Goal: Information Seeking & Learning: Learn about a topic

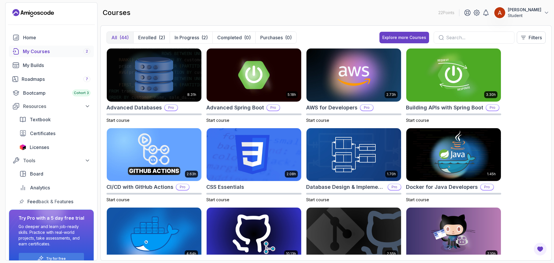
click at [43, 53] on div "My Courses 2" at bounding box center [56, 51] width 67 height 7
click at [46, 49] on div "My Courses 2" at bounding box center [56, 51] width 67 height 7
click at [51, 52] on div "My Courses 2" at bounding box center [56, 51] width 67 height 7
click at [49, 63] on div "My Builds" at bounding box center [56, 65] width 67 height 7
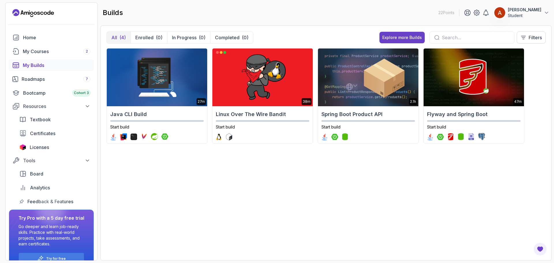
click at [49, 57] on div "Home My Courses 2 My Builds Roadmaps 7 Bootcamp Cohort 3 Resources Textbook Cer…" at bounding box center [51, 119] width 85 height 175
click at [50, 55] on div "My Courses 2" at bounding box center [56, 51] width 67 height 7
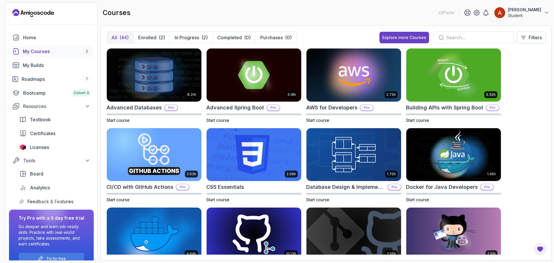
click at [45, 52] on div "My Courses 2" at bounding box center [56, 51] width 67 height 7
click at [144, 36] on p "Enrolled" at bounding box center [147, 37] width 18 height 7
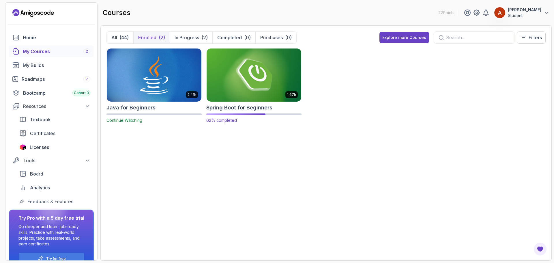
click at [235, 81] on img at bounding box center [253, 75] width 99 height 56
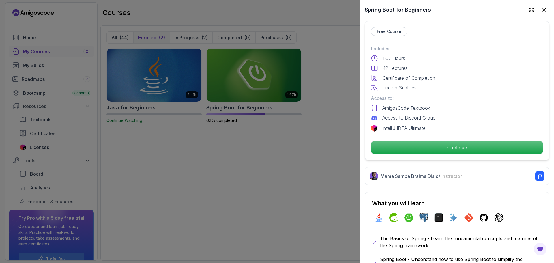
scroll to position [173, 0]
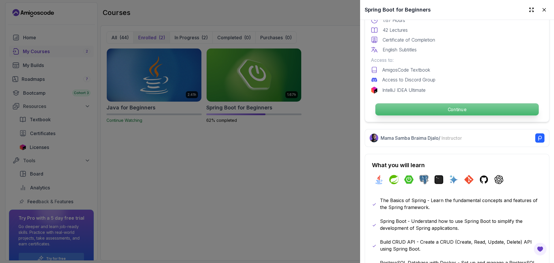
click at [453, 110] on p "Continue" at bounding box center [456, 109] width 163 height 12
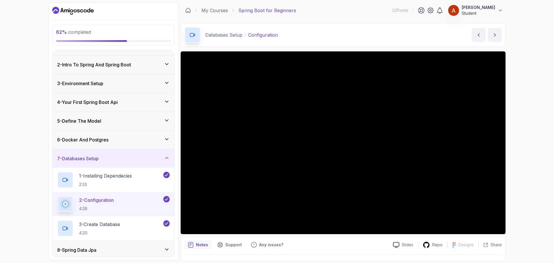
scroll to position [29, 0]
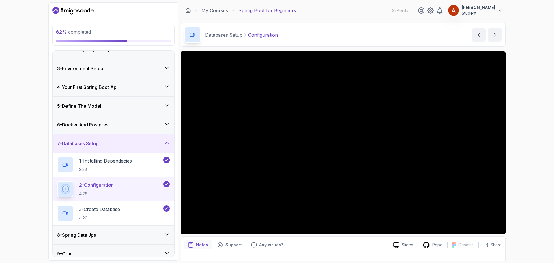
click at [122, 123] on div "6 - Docker And Postgres" at bounding box center [113, 124] width 112 height 7
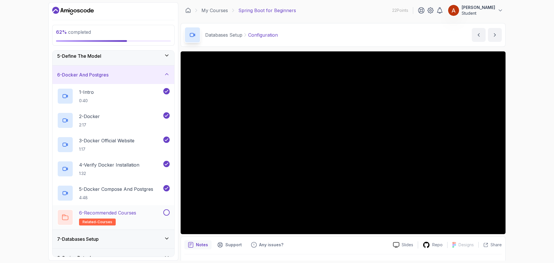
scroll to position [87, 0]
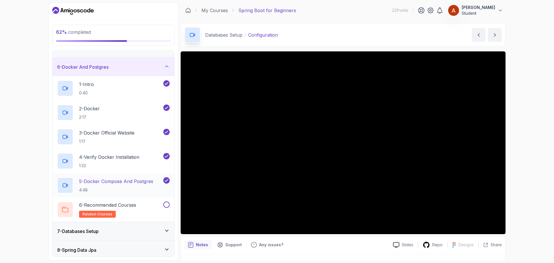
click at [123, 188] on p "4:48" at bounding box center [116, 190] width 74 height 6
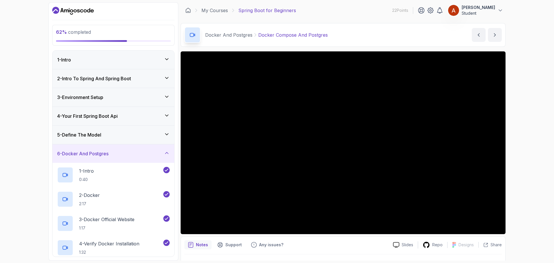
click at [107, 114] on h3 "4 - Your First Spring Boot Api" at bounding box center [87, 115] width 61 height 7
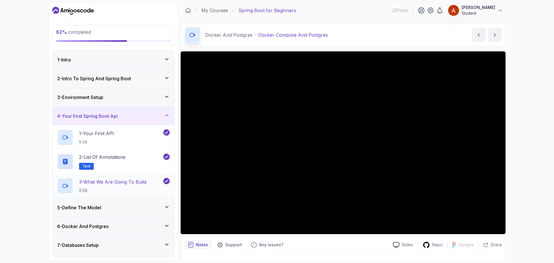
click at [124, 181] on p "3 - What We Are Going To Build" at bounding box center [112, 181] width 67 height 7
click at [111, 203] on div "5 - Define The Model" at bounding box center [113, 207] width 122 height 18
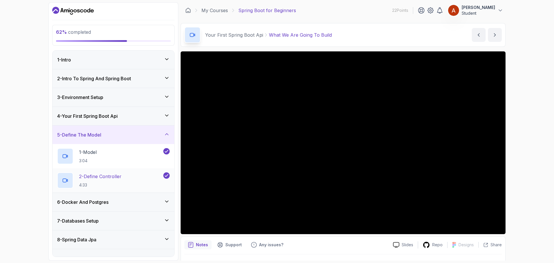
click at [110, 178] on p "2 - Define Controller" at bounding box center [100, 176] width 42 height 7
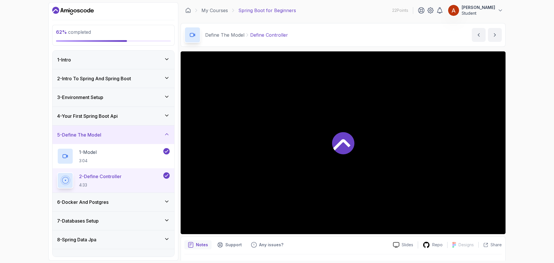
click at [248, 146] on div at bounding box center [343, 142] width 325 height 183
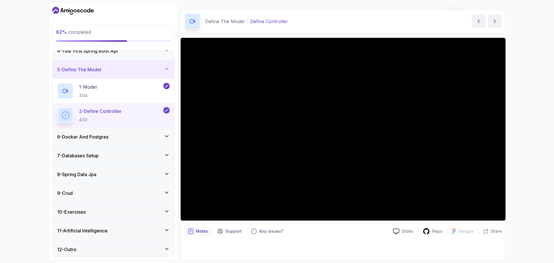
scroll to position [67, 0]
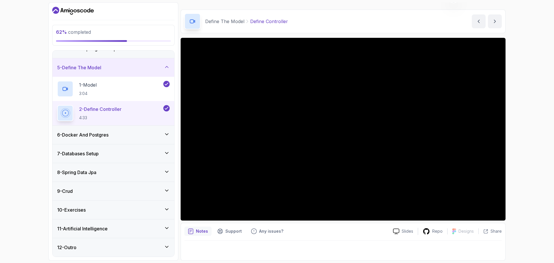
click at [96, 174] on h3 "8 - Spring Data Jpa" at bounding box center [76, 172] width 39 height 7
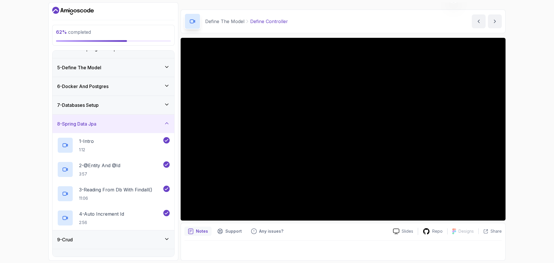
click at [96, 122] on h3 "8 - Spring Data Jpa" at bounding box center [76, 123] width 39 height 7
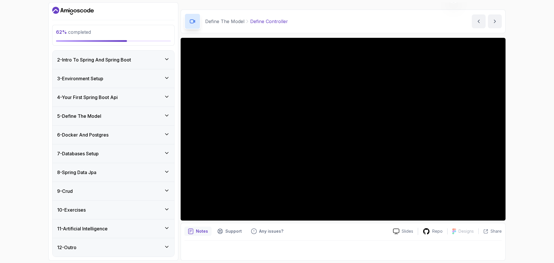
scroll to position [19, 0]
click at [120, 192] on div "9 - Crud" at bounding box center [113, 190] width 112 height 7
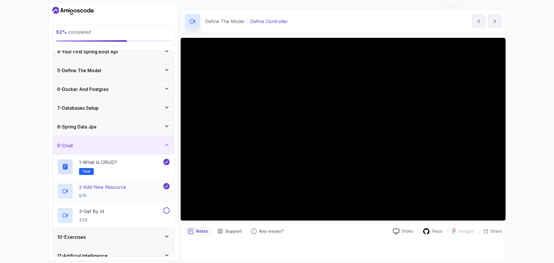
scroll to position [76, 0]
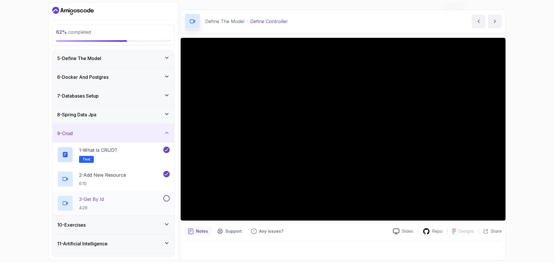
click at [92, 201] on p "3 - Get By Id" at bounding box center [91, 199] width 25 height 7
click at [132, 242] on div "11 - Artificial Intelligence" at bounding box center [113, 243] width 112 height 7
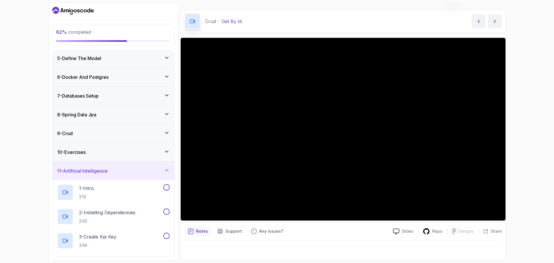
click at [132, 168] on div "11 - Artificial Intelligence" at bounding box center [113, 170] width 112 height 7
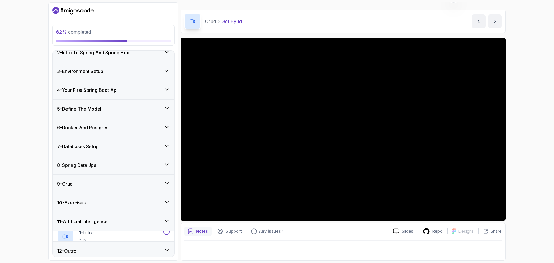
scroll to position [19, 0]
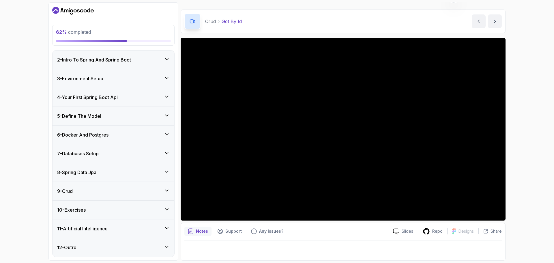
click at [113, 188] on div "9 - Crud" at bounding box center [113, 190] width 112 height 7
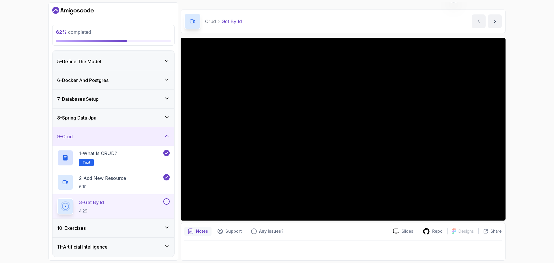
scroll to position [76, 0]
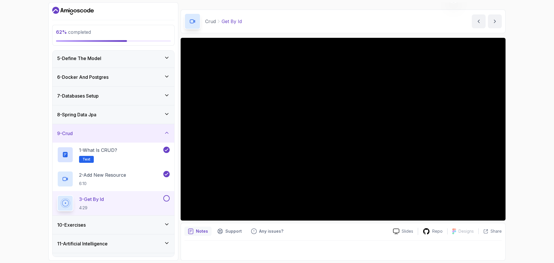
click at [101, 136] on div "9 - Crud" at bounding box center [113, 133] width 112 height 7
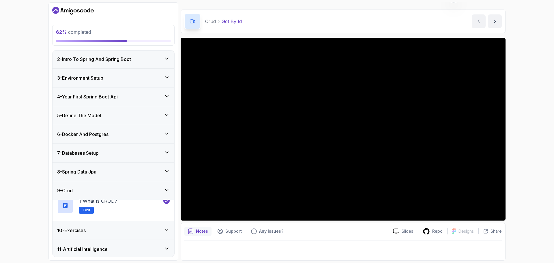
scroll to position [19, 0]
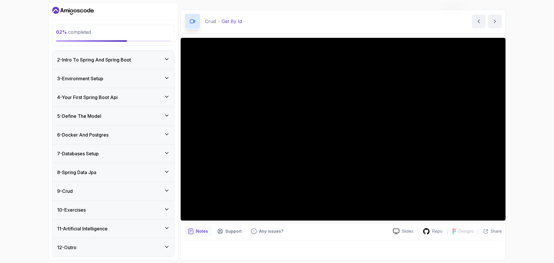
click at [114, 166] on div "8 - Spring Data Jpa" at bounding box center [113, 172] width 122 height 18
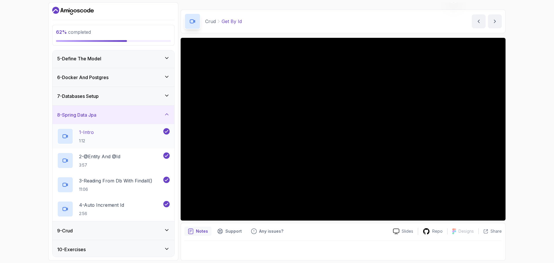
scroll to position [48, 0]
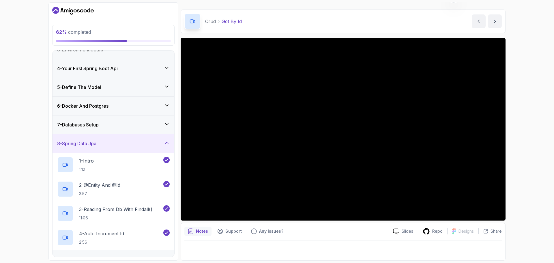
click at [99, 127] on h3 "7 - Databases Setup" at bounding box center [78, 124] width 42 height 7
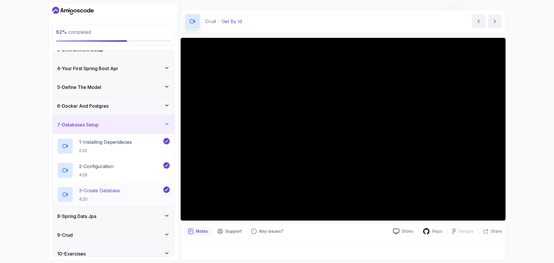
click at [115, 196] on p "4:20" at bounding box center [99, 199] width 41 height 6
click at [105, 105] on h3 "6 - Docker And Postgres" at bounding box center [82, 105] width 51 height 7
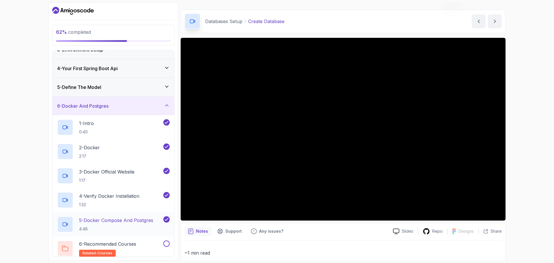
click at [127, 222] on p "5 - Docker Compose And Postgres" at bounding box center [116, 220] width 74 height 7
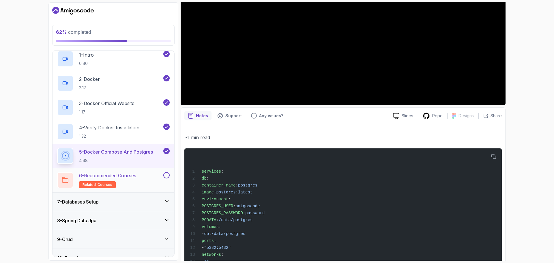
scroll to position [49, 0]
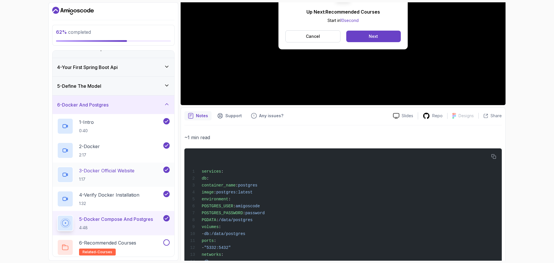
click at [151, 176] on div "3 - Docker Official Website 1:17" at bounding box center [109, 174] width 105 height 16
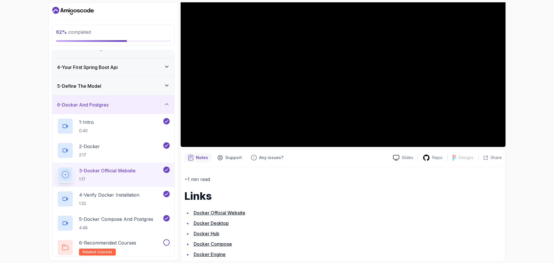
scroll to position [23, 0]
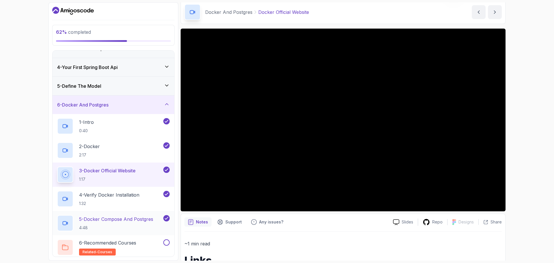
click at [130, 223] on h2 "5 - Docker Compose And Postgres 4:48" at bounding box center [116, 222] width 74 height 15
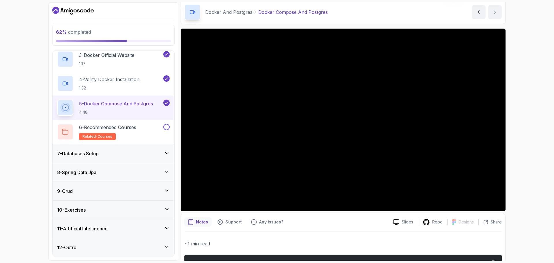
click at [105, 151] on div "7 - Databases Setup" at bounding box center [113, 153] width 112 height 7
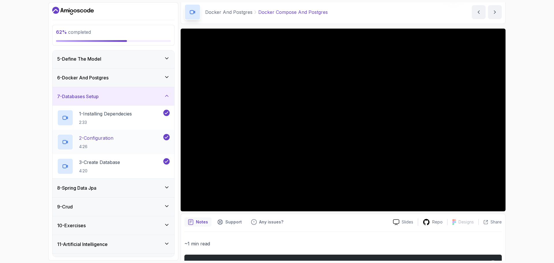
scroll to position [76, 0]
click at [96, 187] on h3 "8 - Spring Data Jpa" at bounding box center [76, 187] width 39 height 7
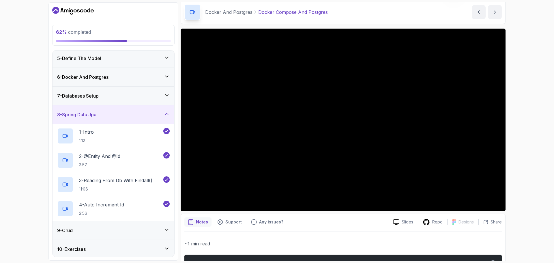
click at [93, 96] on h3 "7 - Databases Setup" at bounding box center [78, 95] width 42 height 7
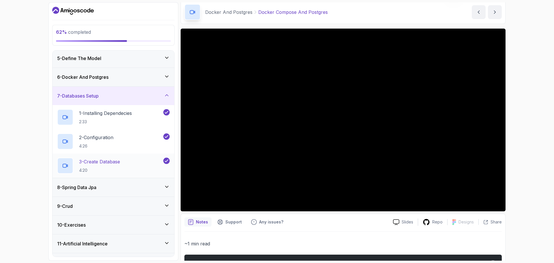
click at [112, 168] on p "4:20" at bounding box center [99, 170] width 41 height 6
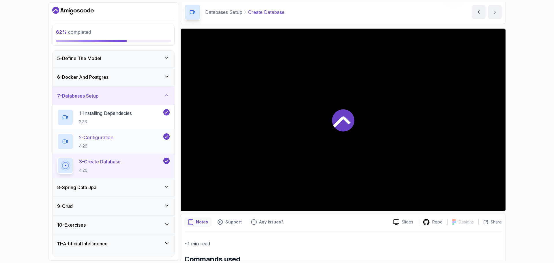
click at [98, 138] on p "2 - Configuration" at bounding box center [96, 137] width 34 height 7
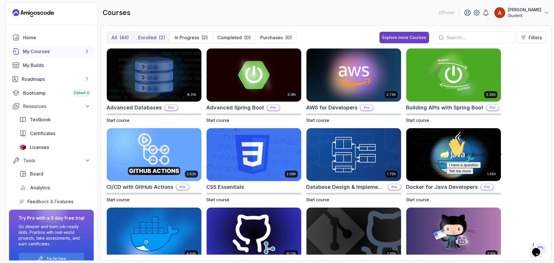
click at [146, 40] on p "Enrolled" at bounding box center [147, 37] width 18 height 7
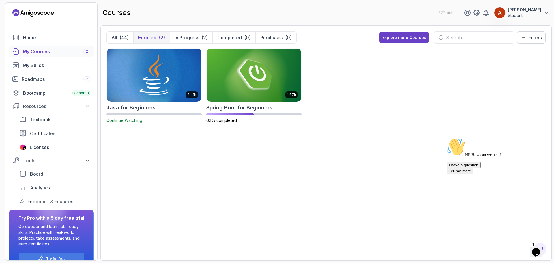
click at [163, 79] on img at bounding box center [153, 75] width 99 height 56
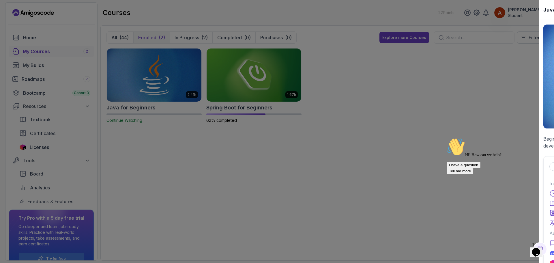
click at [163, 79] on div at bounding box center [277, 131] width 554 height 263
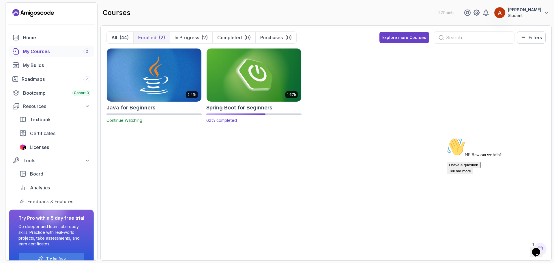
click at [234, 74] on img at bounding box center [253, 75] width 99 height 56
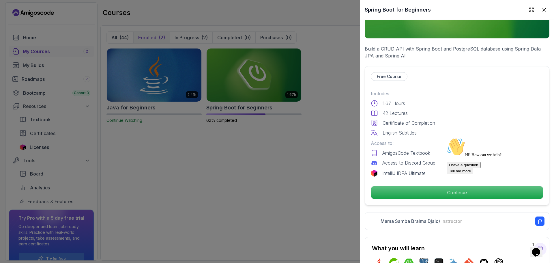
scroll to position [144, 0]
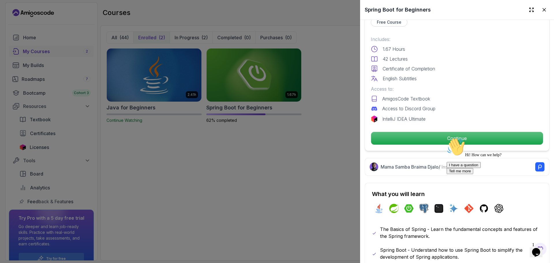
click at [467, 138] on div "Hi! How can we help? I have a question Tell me more" at bounding box center [498, 156] width 104 height 36
click at [460, 135] on p "Continue" at bounding box center [457, 138] width 172 height 13
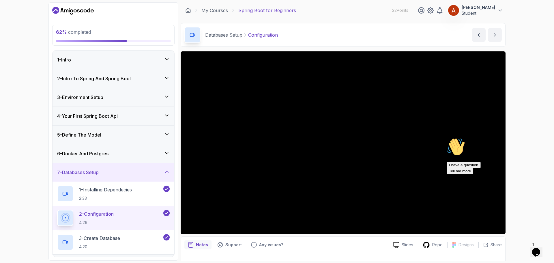
click at [100, 156] on h3 "6 - Docker And Postgres" at bounding box center [82, 153] width 51 height 7
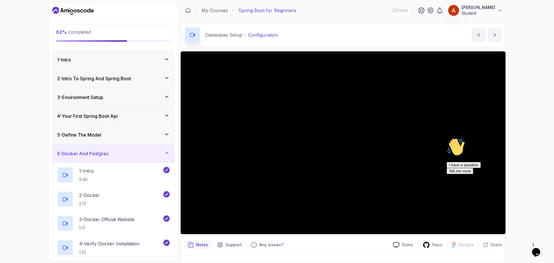
click at [101, 156] on h3 "6 - Docker And Postgres" at bounding box center [82, 153] width 51 height 7
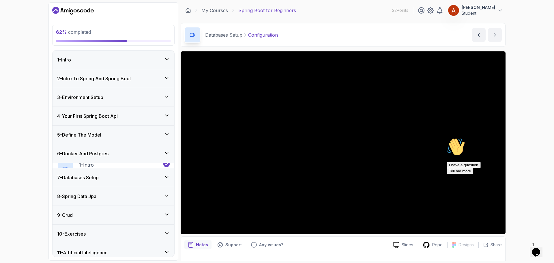
click at [93, 134] on h3 "5 - Define The Model" at bounding box center [79, 134] width 44 height 7
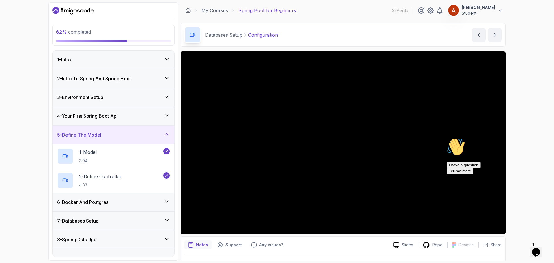
click at [101, 138] on div "5 - Define The Model" at bounding box center [113, 134] width 122 height 18
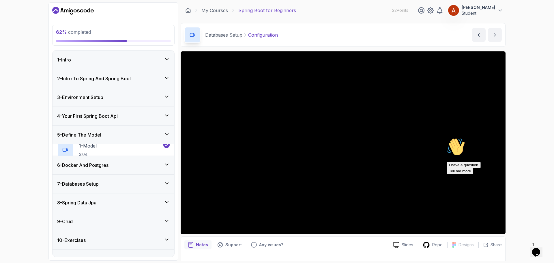
click at [104, 118] on h3 "4 - Your First Spring Boot Api" at bounding box center [87, 115] width 61 height 7
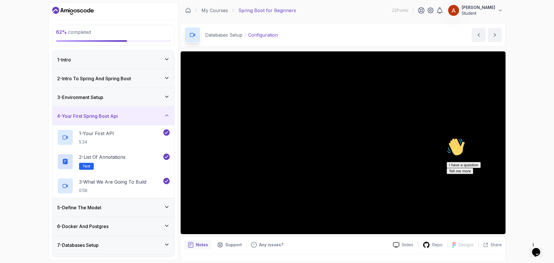
click at [106, 121] on div "4 - Your First Spring Boot Api" at bounding box center [113, 116] width 122 height 18
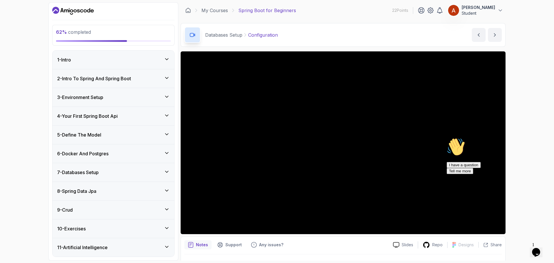
click at [105, 137] on div "5 - Define The Model" at bounding box center [113, 134] width 112 height 7
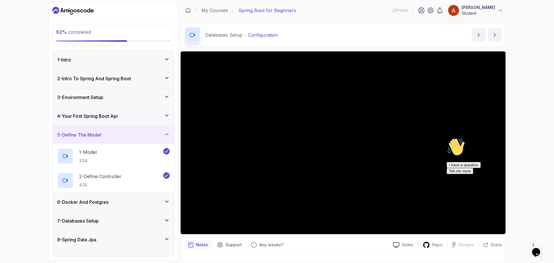
click at [98, 140] on div "5 - Define The Model" at bounding box center [113, 134] width 122 height 18
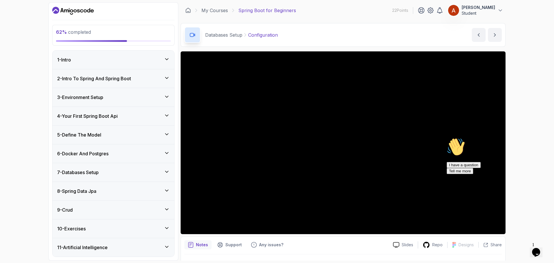
click at [116, 99] on div "3 - Environment Setup" at bounding box center [113, 97] width 112 height 7
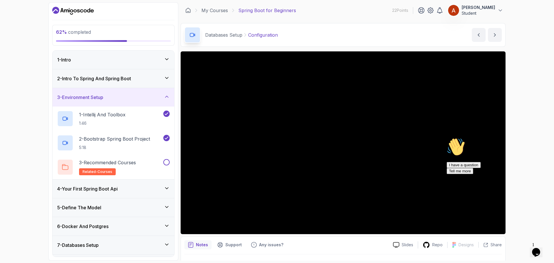
click at [116, 99] on div "3 - Environment Setup" at bounding box center [113, 97] width 112 height 7
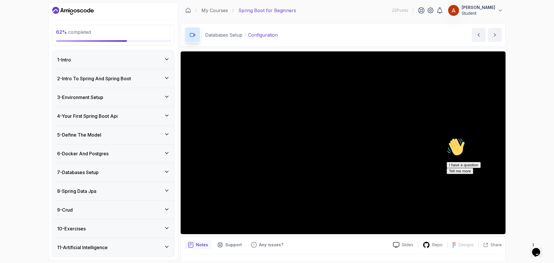
click at [116, 112] on h3 "4 - Your First Spring Boot Api" at bounding box center [87, 115] width 61 height 7
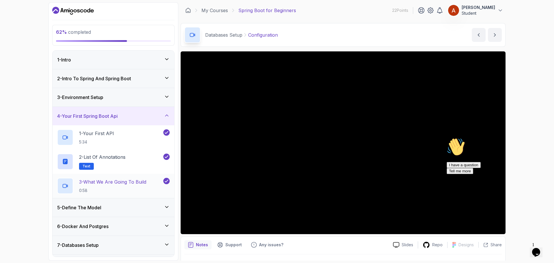
click at [121, 183] on p "3 - What We Are Going To Build" at bounding box center [112, 181] width 67 height 7
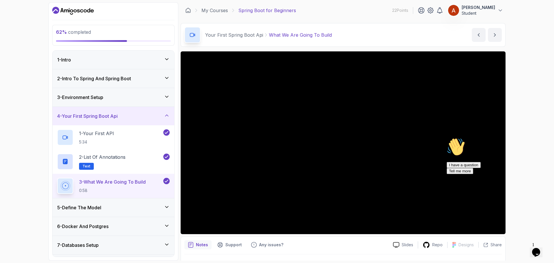
click at [134, 227] on div "6 - Docker And Postgres" at bounding box center [113, 226] width 112 height 7
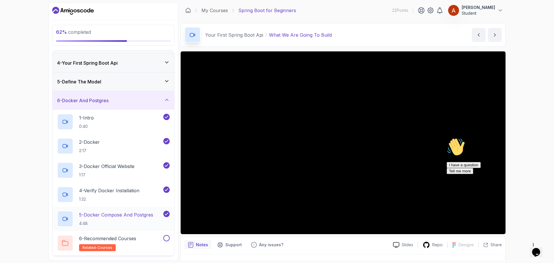
scroll to position [58, 0]
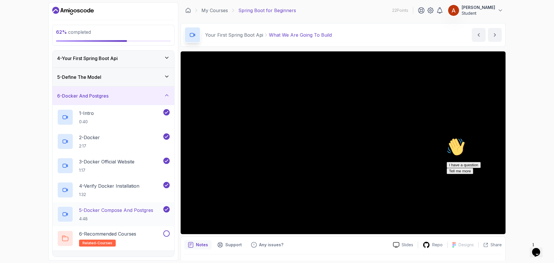
click at [136, 212] on p "5 - Docker Compose And Postgres" at bounding box center [116, 209] width 74 height 7
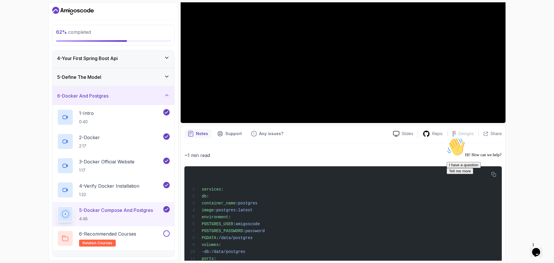
scroll to position [115, 0]
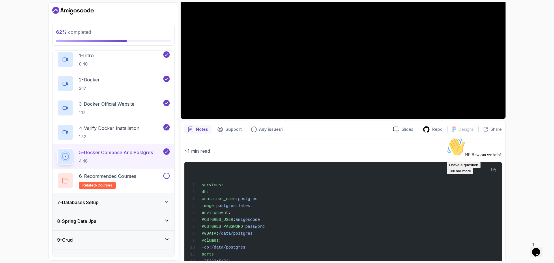
click at [106, 206] on div "7 - Databases Setup" at bounding box center [113, 202] width 122 height 18
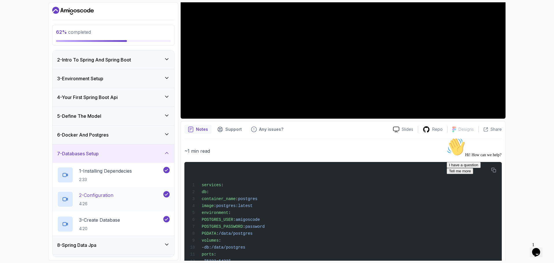
scroll to position [48, 0]
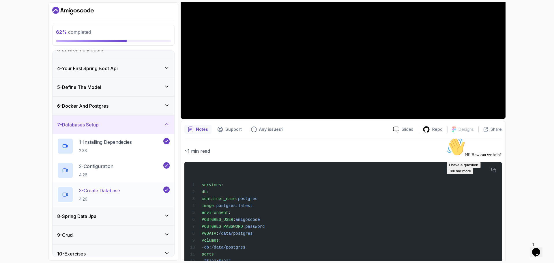
click at [111, 191] on p "3 - Create Database" at bounding box center [99, 190] width 41 height 7
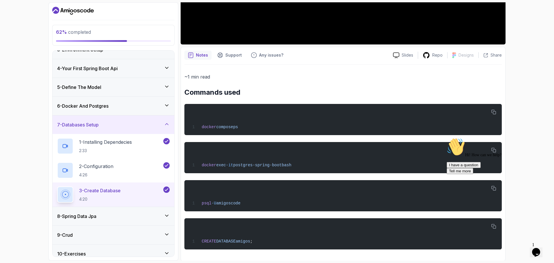
scroll to position [191, 0]
